Goal: Check status: Check status

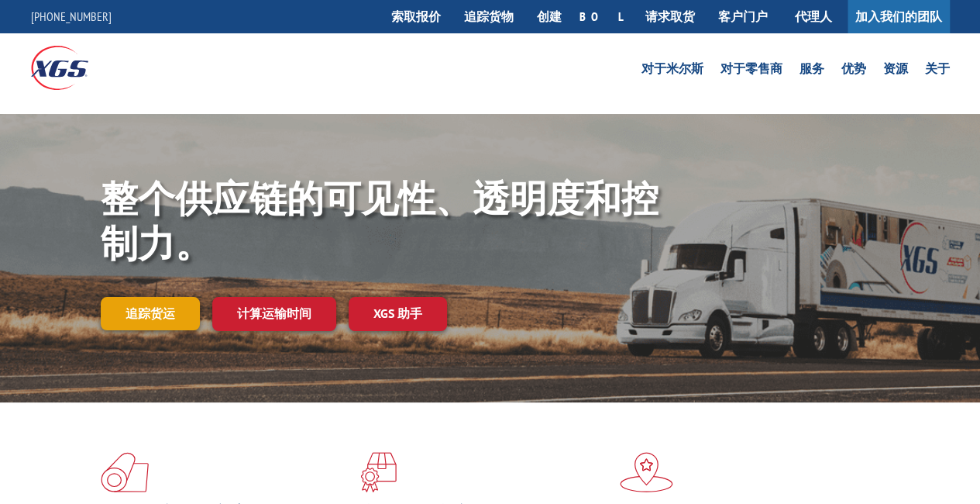
click at [174, 309] on font "追踪货运" at bounding box center [151, 312] width 50 height 15
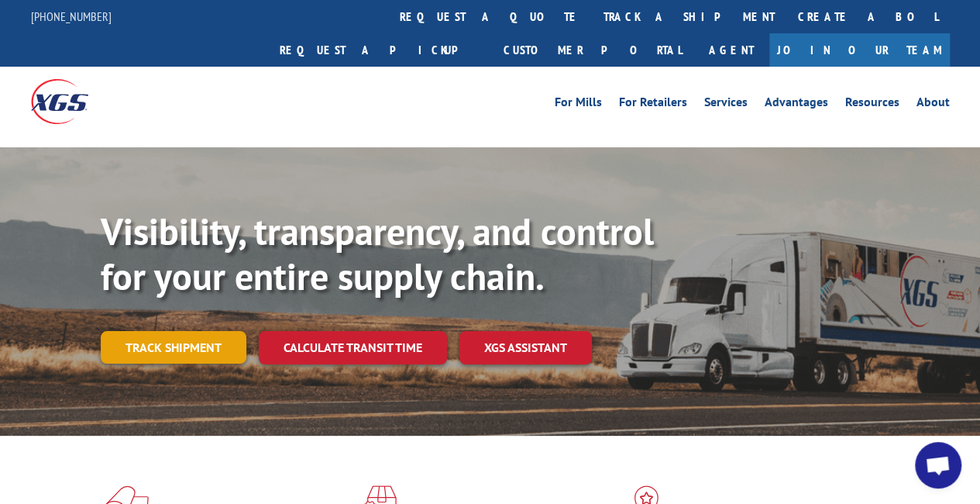
click at [175, 331] on link "Track shipment" at bounding box center [174, 347] width 146 height 33
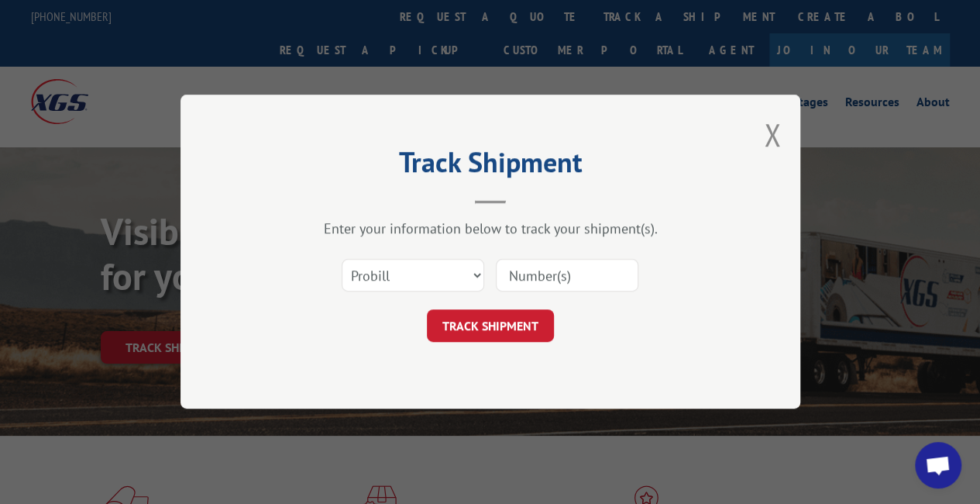
click at [544, 290] on input at bounding box center [567, 276] width 143 height 33
paste input "17501621"
type input "17501621"
click at [525, 322] on button "TRACK SHIPMENT" at bounding box center [490, 326] width 127 height 33
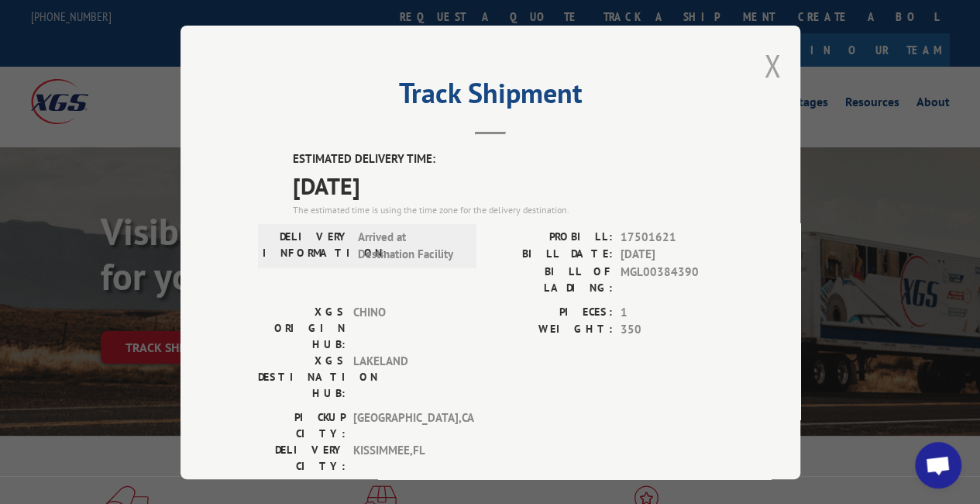
click at [769, 64] on button "Close modal" at bounding box center [772, 65] width 17 height 41
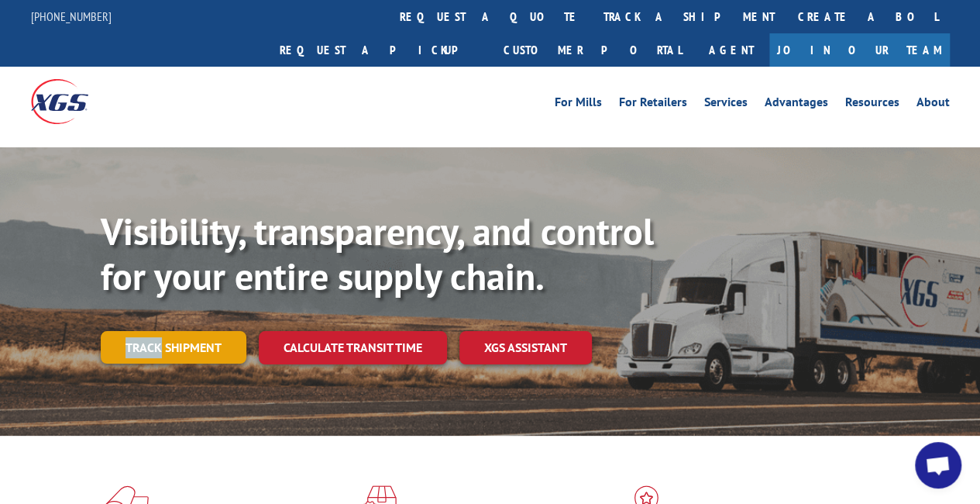
click at [160, 297] on div "Visibility, transparency, and control for your entire supply chain. Track shipm…" at bounding box center [541, 317] width 880 height 216
click at [191, 331] on link "Track shipment" at bounding box center [174, 347] width 146 height 33
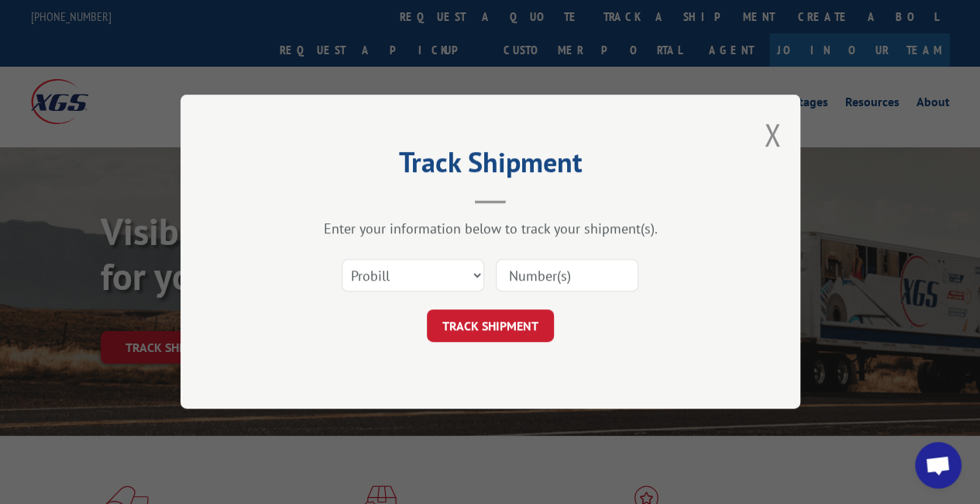
click at [571, 277] on input at bounding box center [567, 276] width 143 height 33
paste input "17501937"
type input "17501937"
click at [522, 325] on button "TRACK SHIPMENT" at bounding box center [490, 326] width 127 height 33
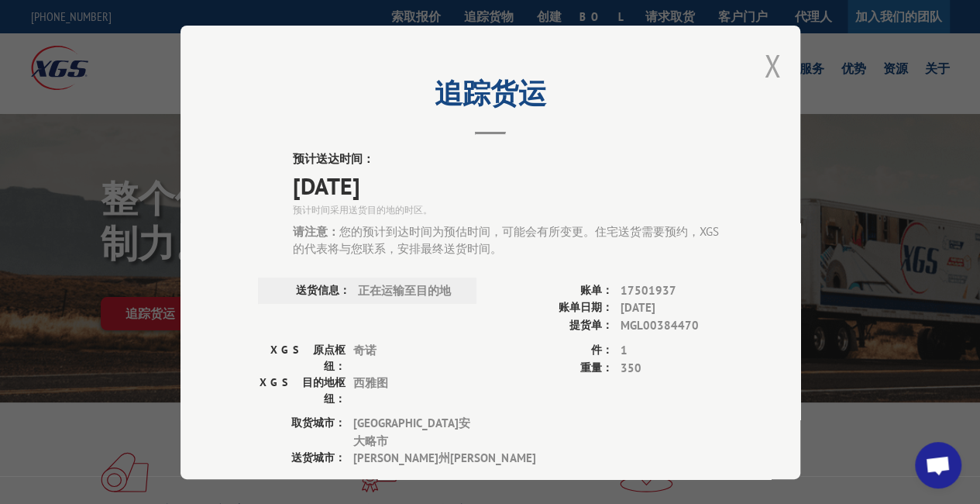
click at [767, 61] on button "关闭模式" at bounding box center [772, 65] width 17 height 41
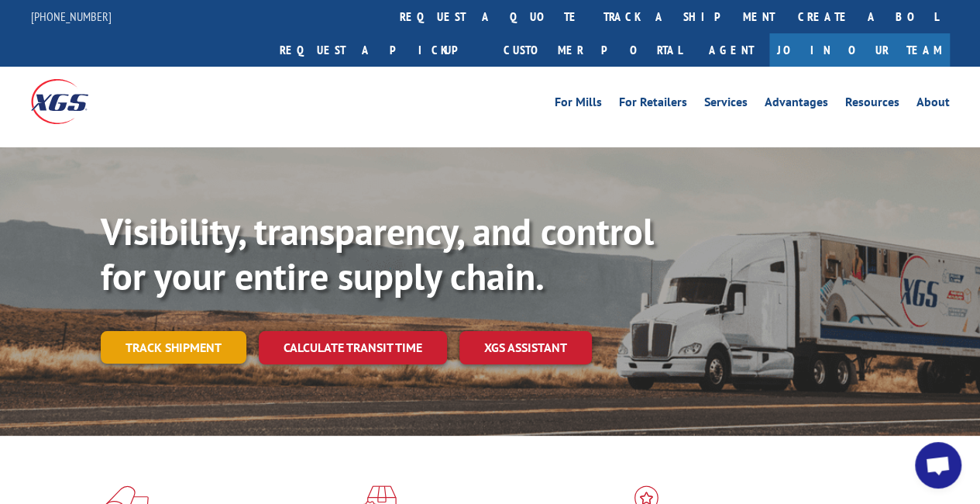
click at [190, 331] on link "Track shipment" at bounding box center [174, 347] width 146 height 33
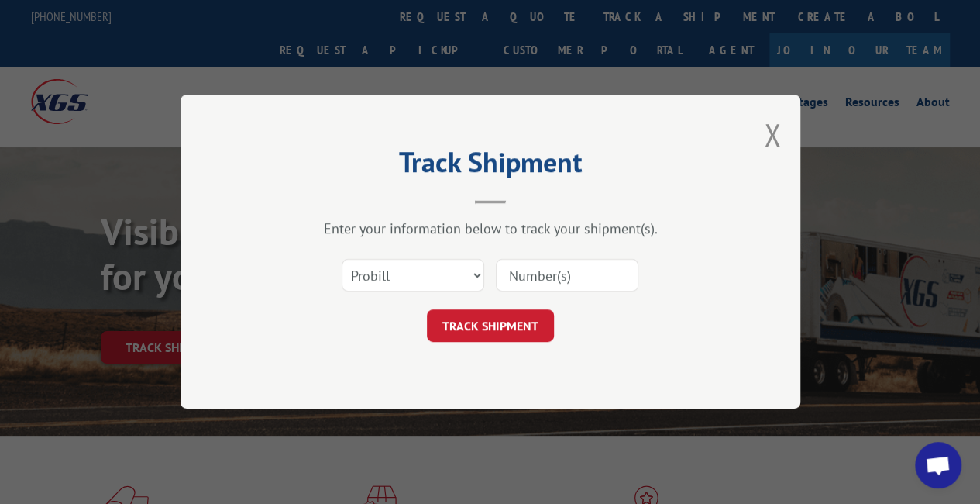
click at [525, 274] on input at bounding box center [567, 276] width 143 height 33
paste input "XPRESS GLOBAL"
type input "XPRESS GLOBAL"
click at [515, 323] on button "TRACK SHIPMENT" at bounding box center [490, 326] width 127 height 33
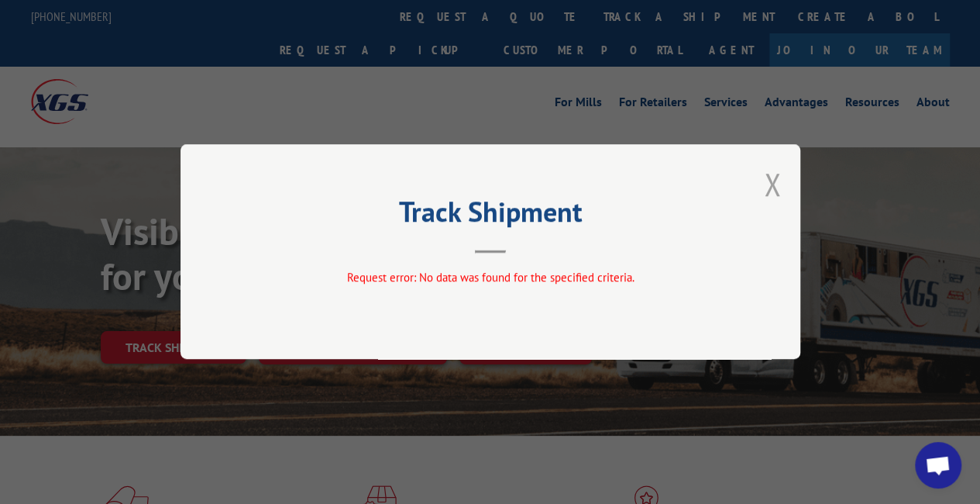
click at [769, 190] on button "Close modal" at bounding box center [772, 184] width 17 height 41
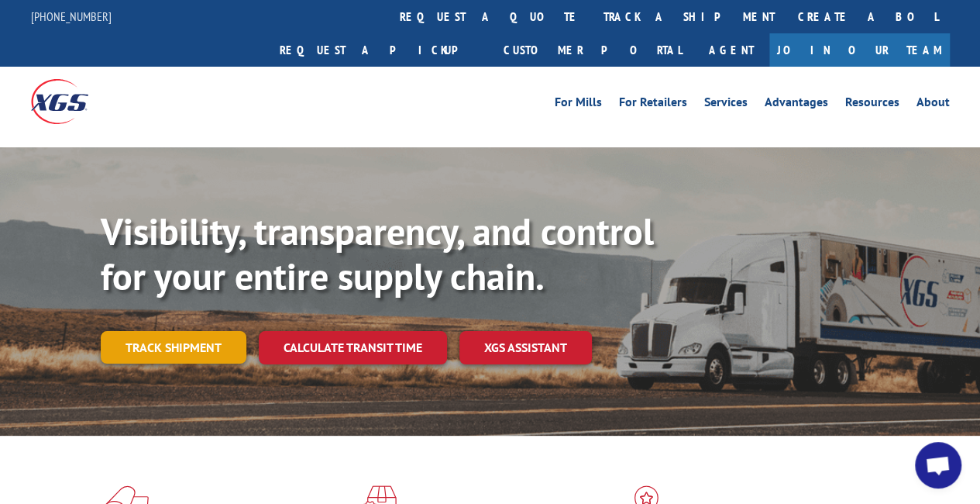
click at [166, 331] on link "Track shipment" at bounding box center [174, 347] width 146 height 33
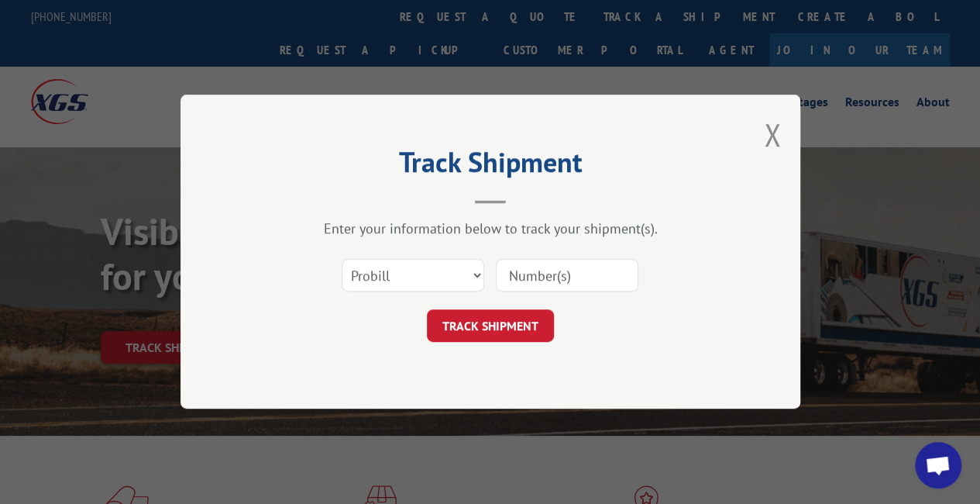
click at [586, 277] on input at bounding box center [567, 276] width 143 height 33
paste input "17501937"
type input "17501937"
click at [517, 318] on button "TRACK SHIPMENT" at bounding box center [490, 326] width 127 height 33
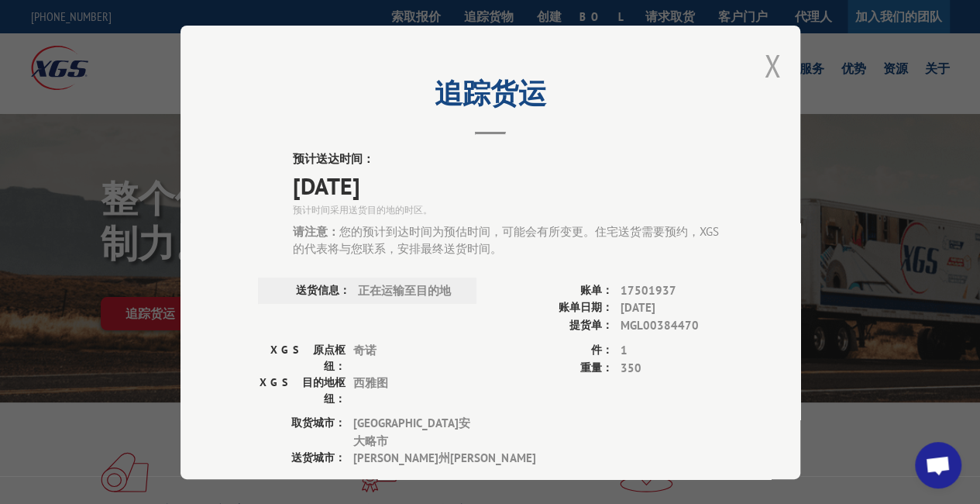
click at [770, 63] on button "关闭模式" at bounding box center [772, 65] width 17 height 41
